Goal: Task Accomplishment & Management: Complete application form

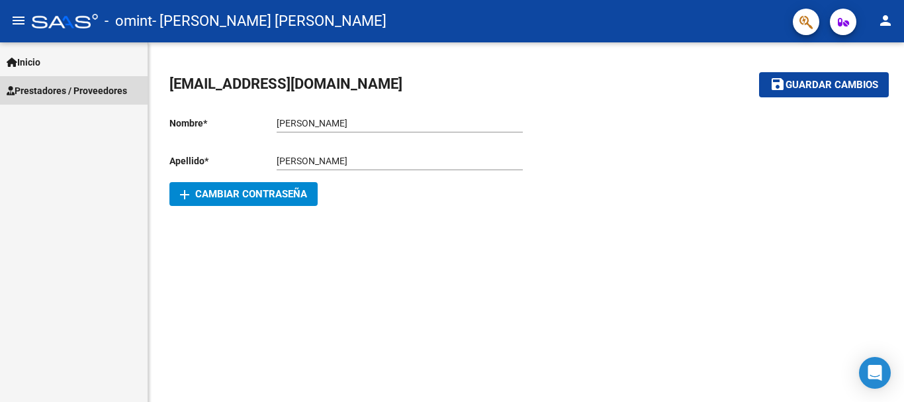
click at [80, 82] on link "Prestadores / Proveedores" at bounding box center [74, 90] width 148 height 28
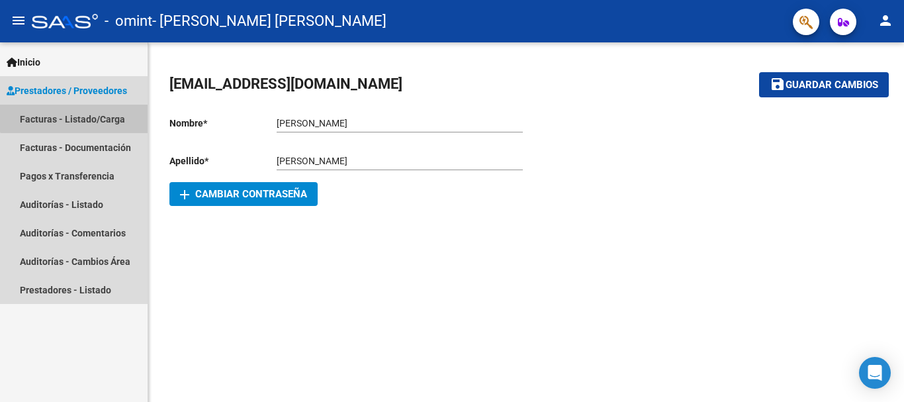
click at [77, 115] on link "Facturas - Listado/Carga" at bounding box center [74, 119] width 148 height 28
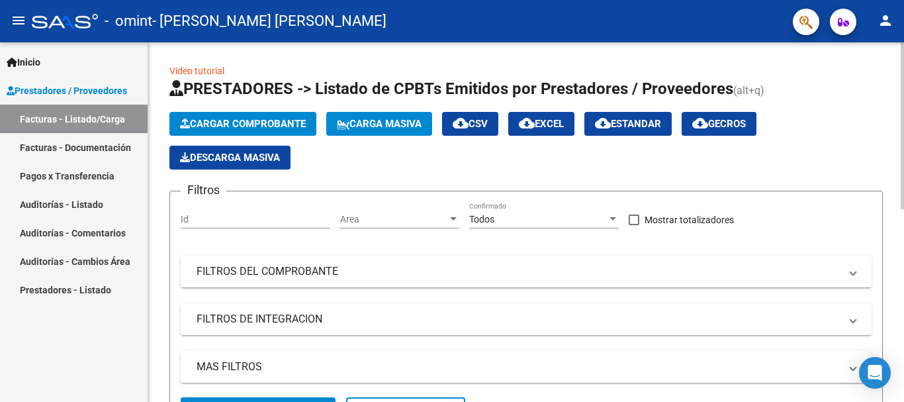
click at [227, 118] on span "Cargar Comprobante" at bounding box center [243, 124] width 126 height 12
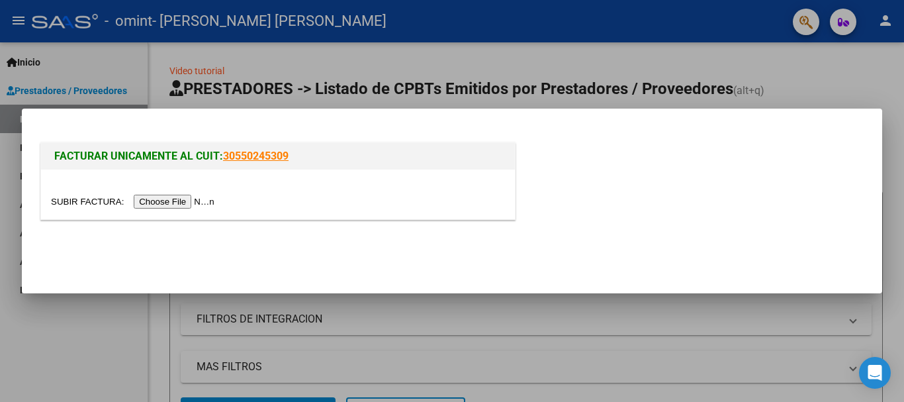
click at [162, 199] on input "file" at bounding box center [135, 202] width 168 height 14
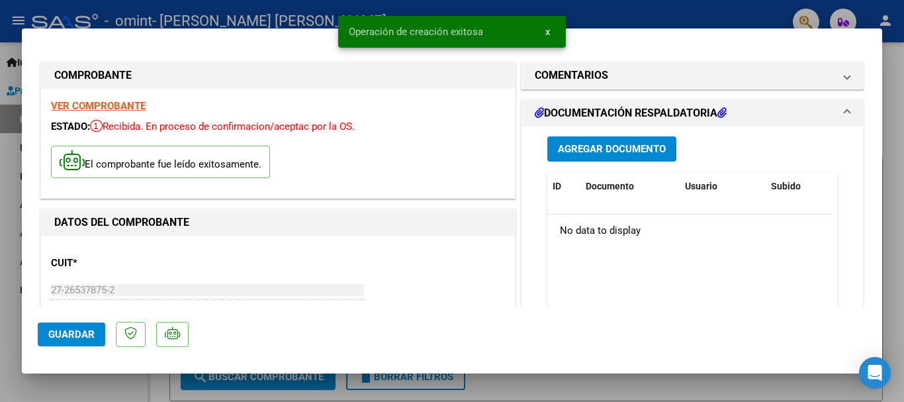
click at [79, 341] on button "Guardar" at bounding box center [72, 334] width 68 height 24
click at [604, 157] on button "Agregar Documento" at bounding box center [612, 148] width 129 height 24
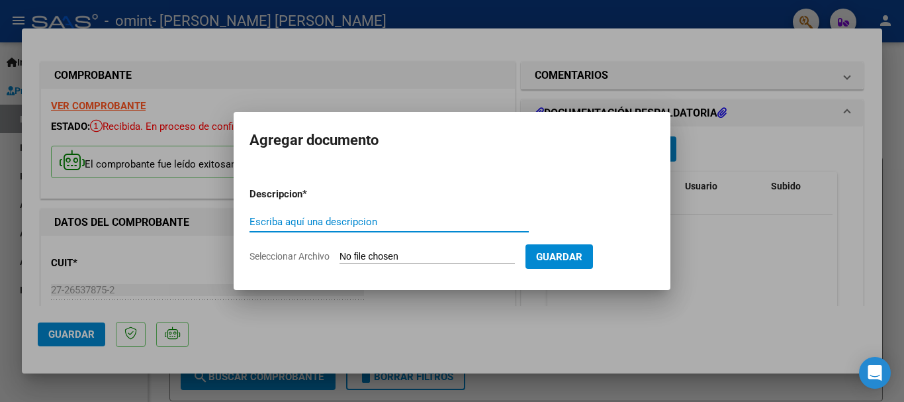
click at [413, 223] on input "Escriba aquí una descripcion" at bounding box center [389, 222] width 279 height 12
type input "Planilla Asistencia"
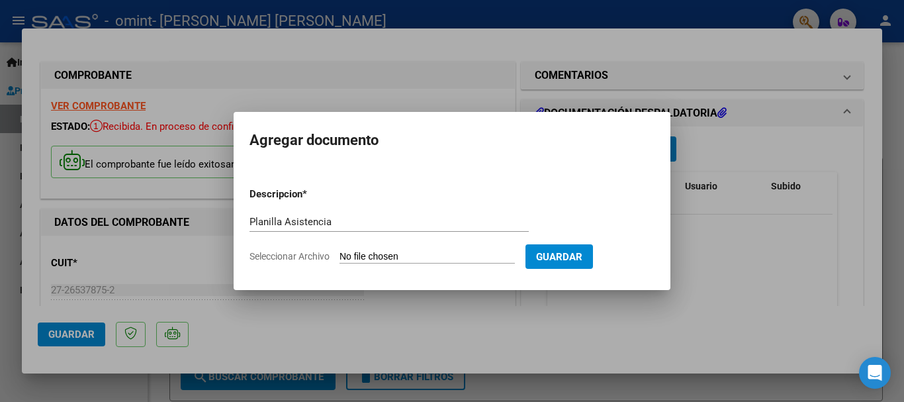
click at [449, 260] on input "Seleccionar Archivo" at bounding box center [427, 257] width 175 height 13
type input "C:\fakepath\PLANILLA OMINT [PERSON_NAME].pdf"
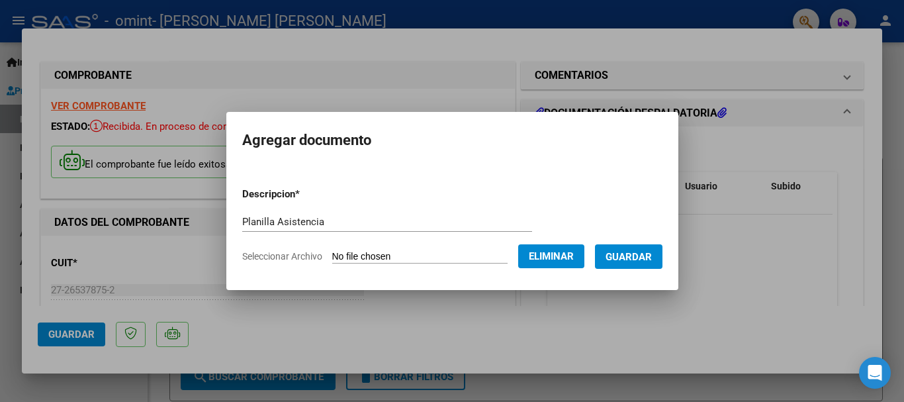
click at [652, 251] on span "Guardar" at bounding box center [629, 257] width 46 height 12
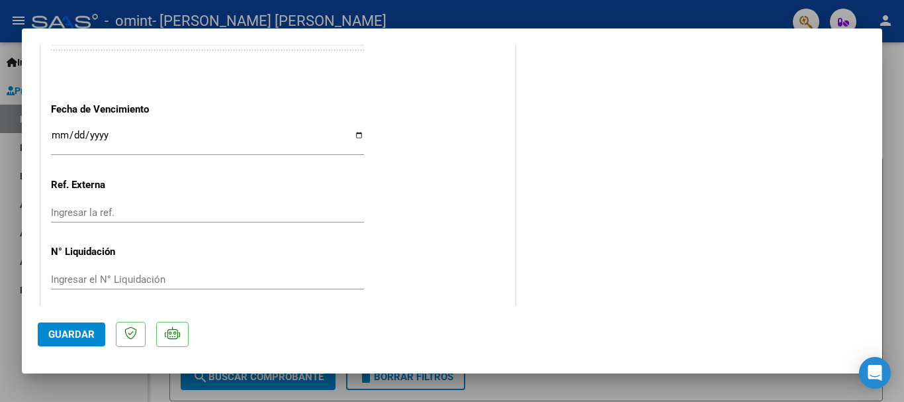
scroll to position [797, 0]
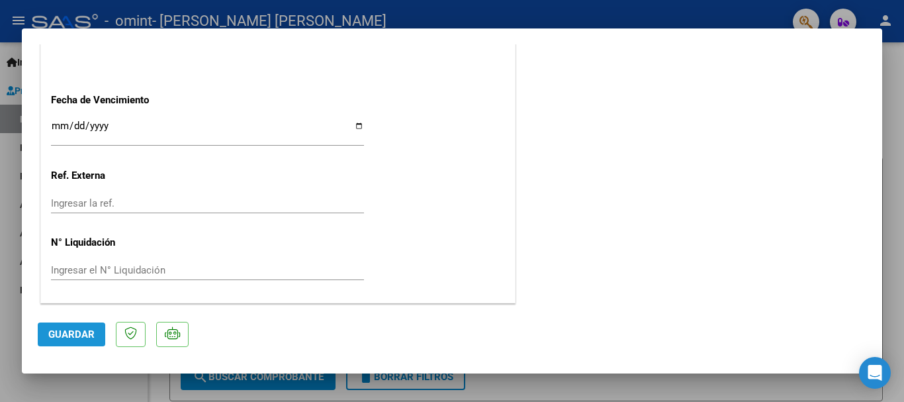
click at [80, 340] on span "Guardar" at bounding box center [71, 334] width 46 height 12
click at [904, 119] on div at bounding box center [452, 201] width 904 height 402
type input "$ 0,00"
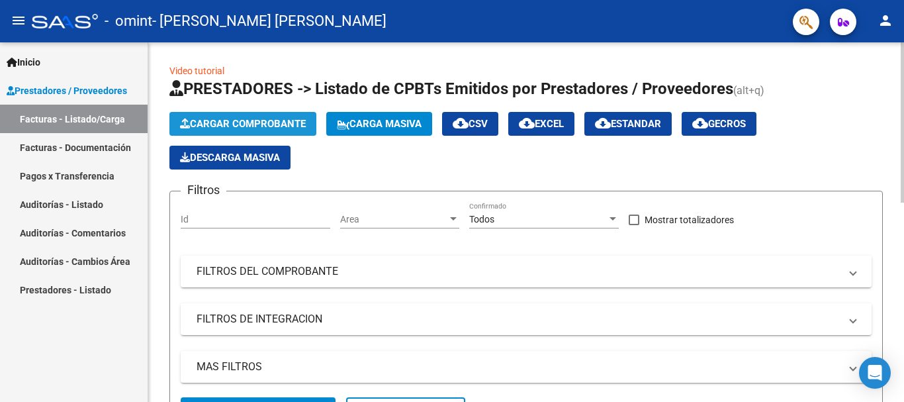
click at [260, 125] on span "Cargar Comprobante" at bounding box center [243, 124] width 126 height 12
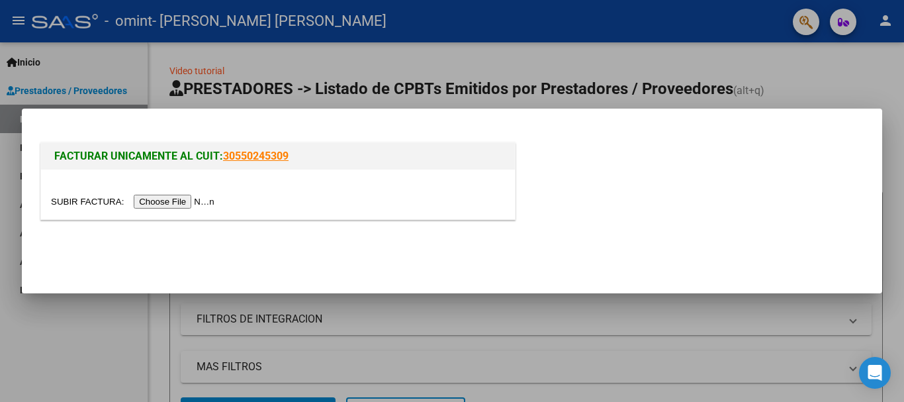
click at [183, 199] on input "file" at bounding box center [135, 202] width 168 height 14
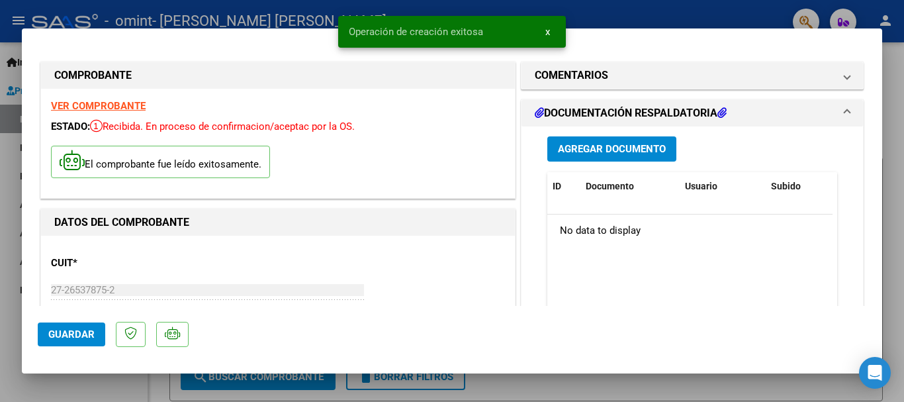
click at [88, 339] on span "Guardar" at bounding box center [71, 334] width 46 height 12
click at [636, 150] on span "Agregar Documento" at bounding box center [612, 150] width 108 height 12
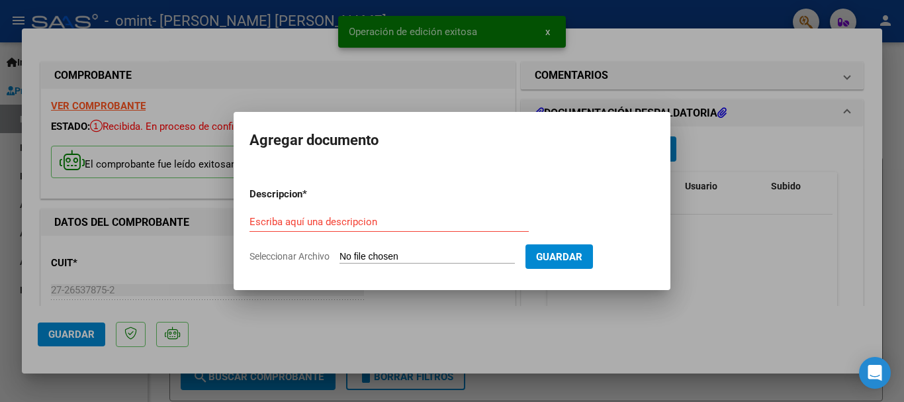
click at [423, 230] on div "Escriba aquí una descripcion" at bounding box center [389, 222] width 279 height 20
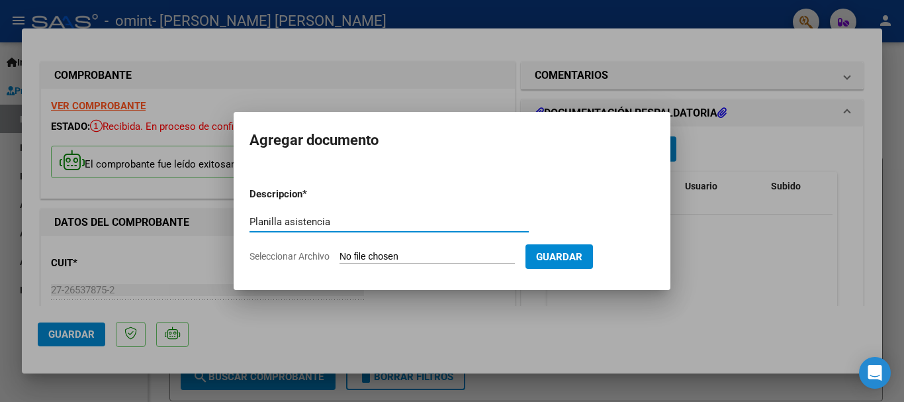
type input "Planilla asistencia"
click at [405, 250] on form "Descripcion * Planilla asistencia Escriba aquí una descripcion Seleccionar Arch…" at bounding box center [452, 225] width 405 height 97
click at [424, 252] on input "Seleccionar Archivo" at bounding box center [427, 257] width 175 height 13
type input "C:\fakepath\PLANILLA OMINT AGOSTO [GEOGRAPHIC_DATA] [PERSON_NAME].pdf"
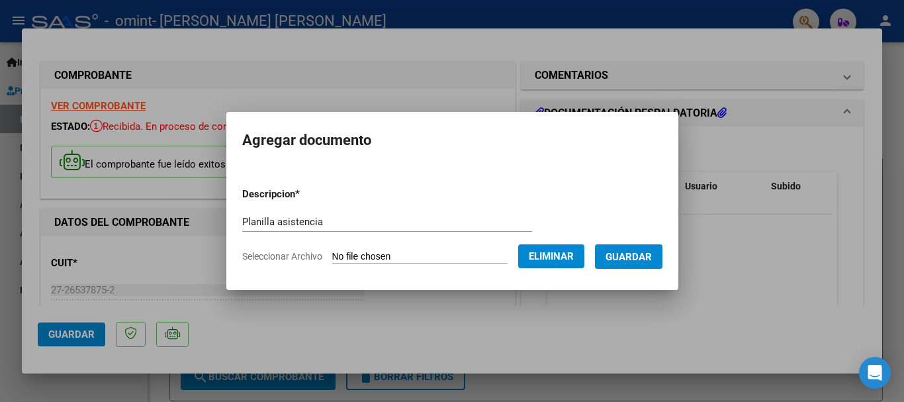
click at [629, 255] on span "Guardar" at bounding box center [629, 257] width 46 height 12
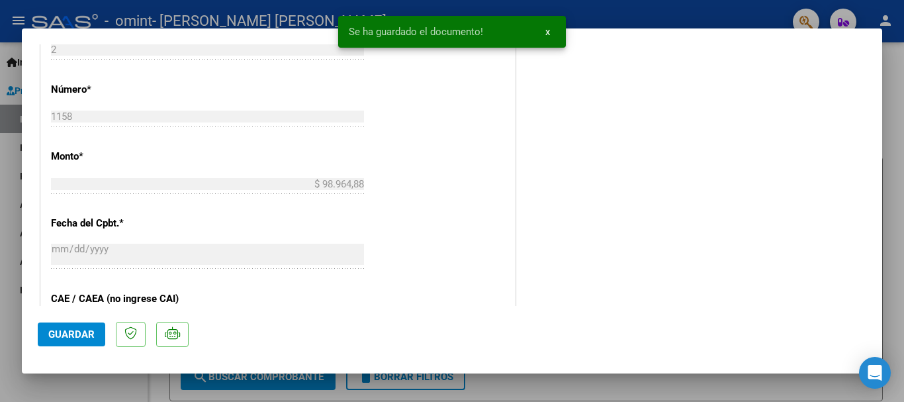
scroll to position [779, 0]
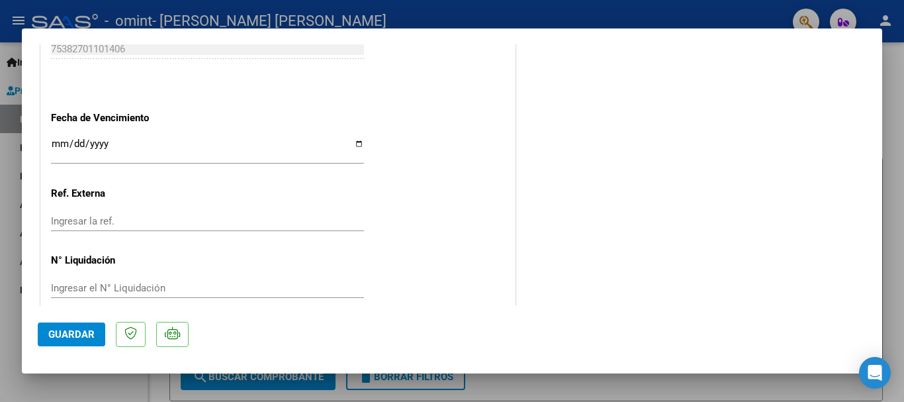
click at [863, 272] on mat-dialog-content "COMPROBANTE VER COMPROBANTE ESTADO: Recibida. En proceso de confirmacion/acepta…" at bounding box center [452, 175] width 861 height 262
click at [77, 344] on button "Guardar" at bounding box center [72, 334] width 68 height 24
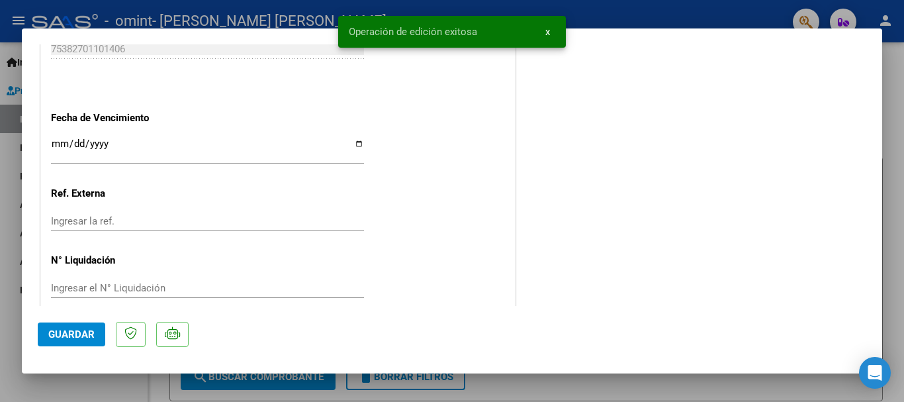
click at [904, 145] on div at bounding box center [452, 201] width 904 height 402
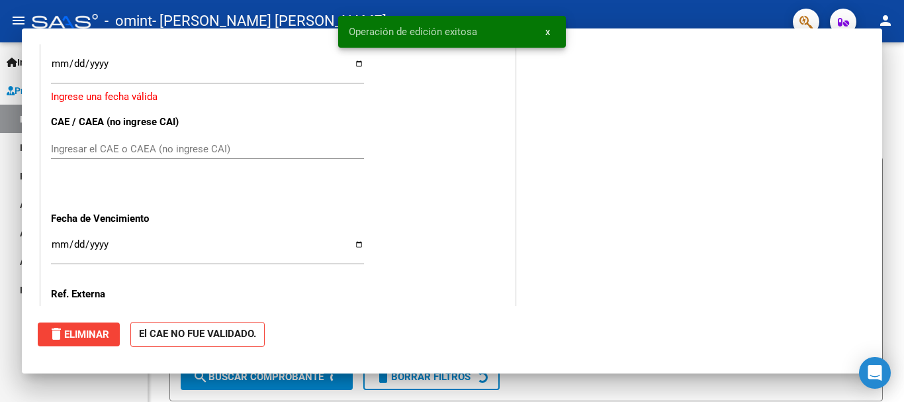
scroll to position [0, 0]
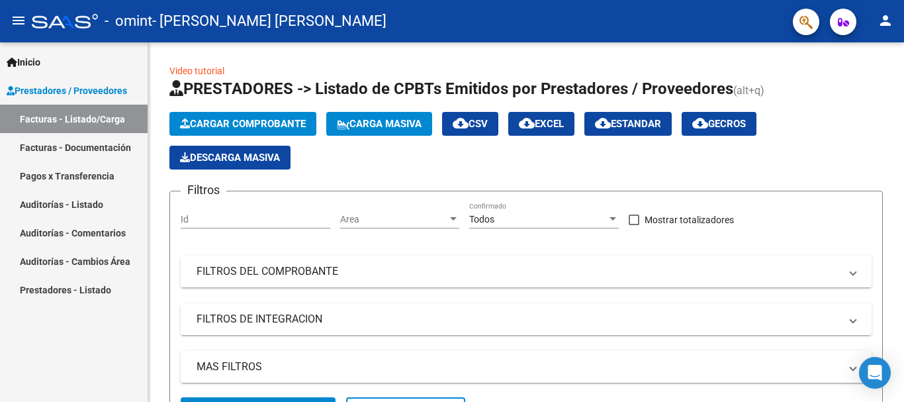
click at [119, 122] on link "Facturas - Listado/Carga" at bounding box center [74, 119] width 148 height 28
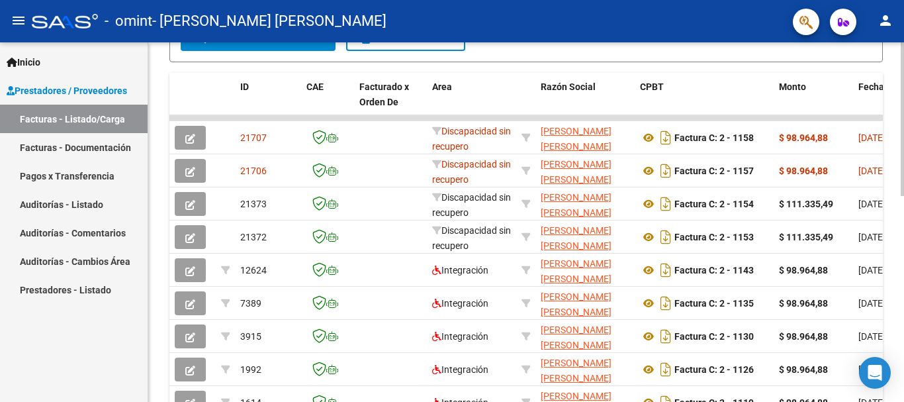
scroll to position [375, 0]
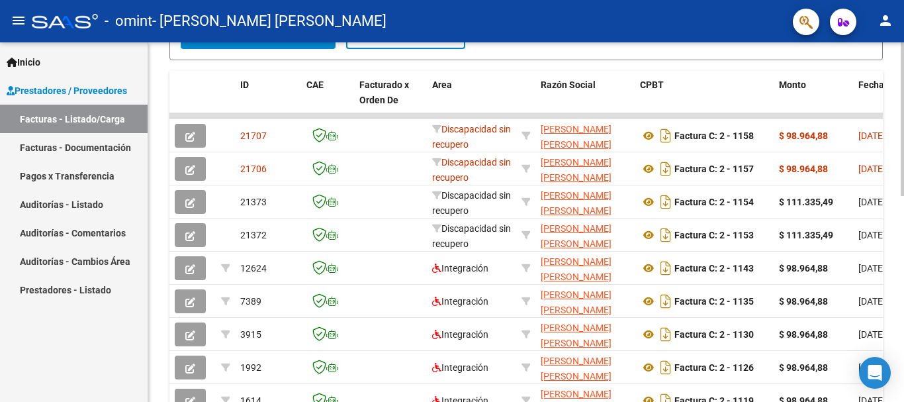
click at [904, 289] on div at bounding box center [902, 284] width 3 height 154
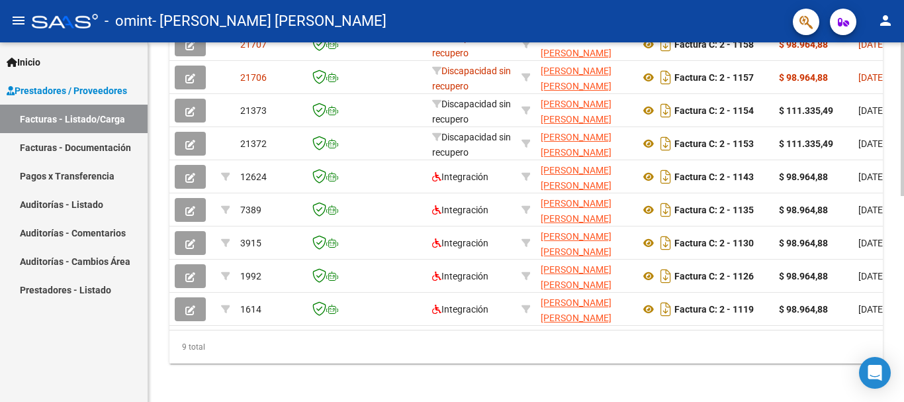
scroll to position [471, 0]
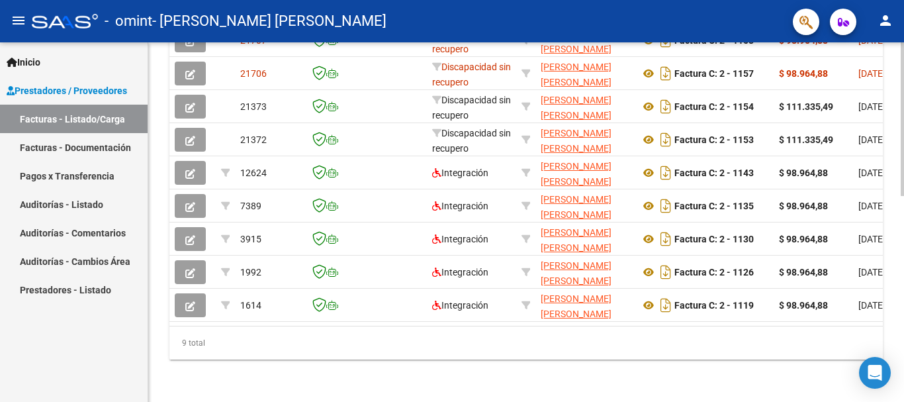
drag, startPoint x: 321, startPoint y: 325, endPoint x: 366, endPoint y: 328, distance: 44.5
click at [366, 326] on datatable-body "21707 Discapacidad sin recupero [PERSON_NAME] [PERSON_NAME] 27265378752 Factura…" at bounding box center [527, 172] width 714 height 308
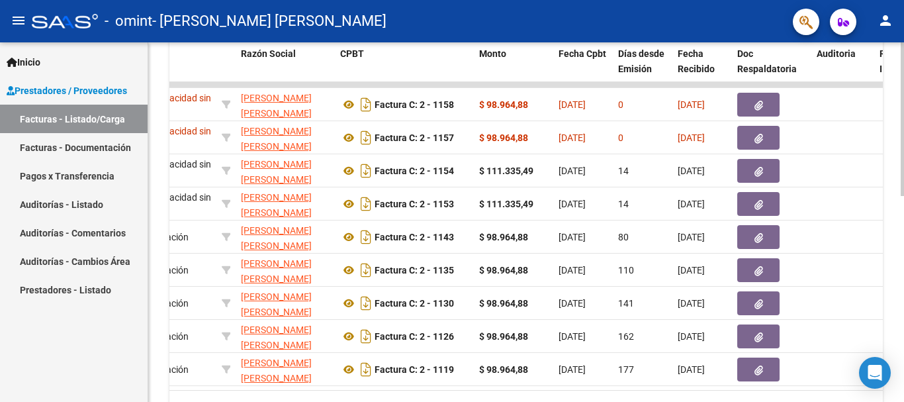
scroll to position [409, 0]
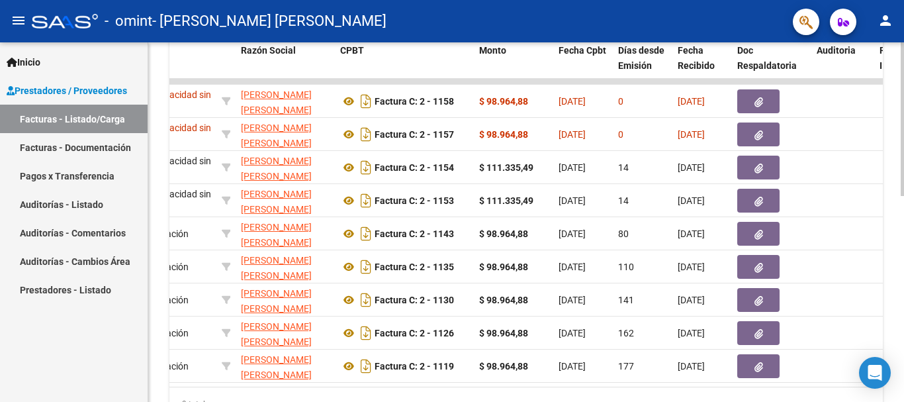
click at [904, 272] on div at bounding box center [902, 298] width 3 height 154
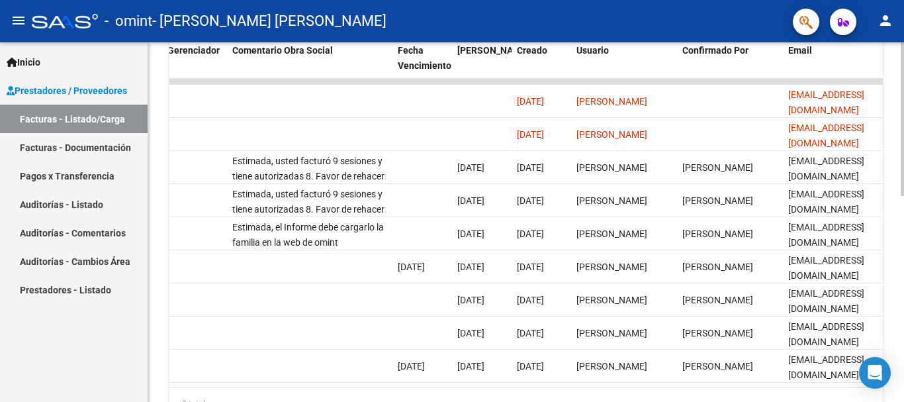
scroll to position [0, 2078]
